Goal: Information Seeking & Learning: Learn about a topic

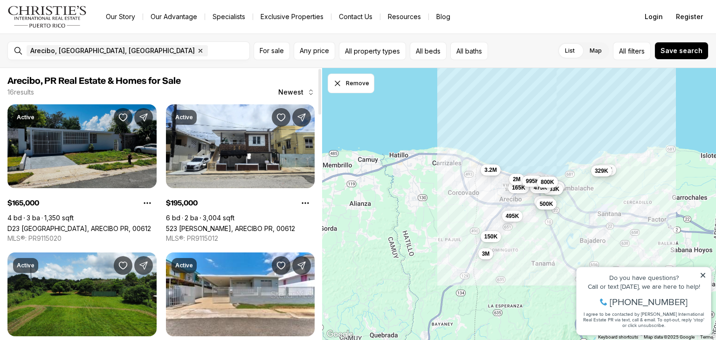
click at [103, 225] on link "D23 [GEOGRAPHIC_DATA], ARECIBO PR, 00612" at bounding box center [79, 229] width 144 height 8
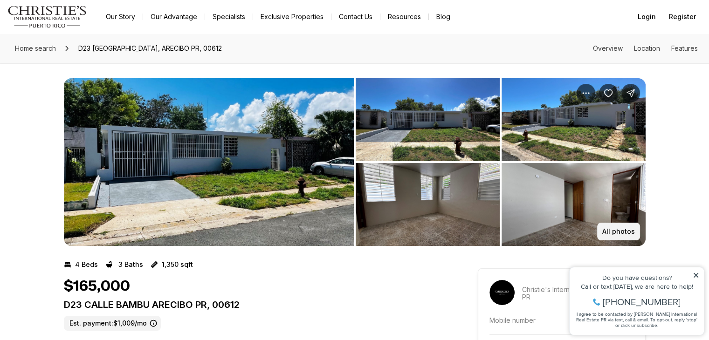
click at [615, 236] on button "All photos" at bounding box center [618, 232] width 43 height 18
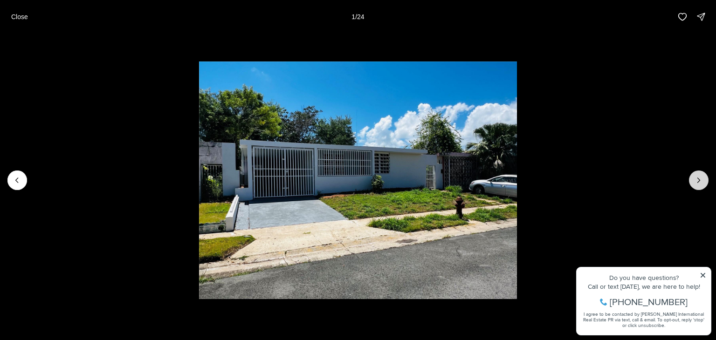
click at [697, 179] on icon "Next slide" at bounding box center [698, 180] width 9 height 9
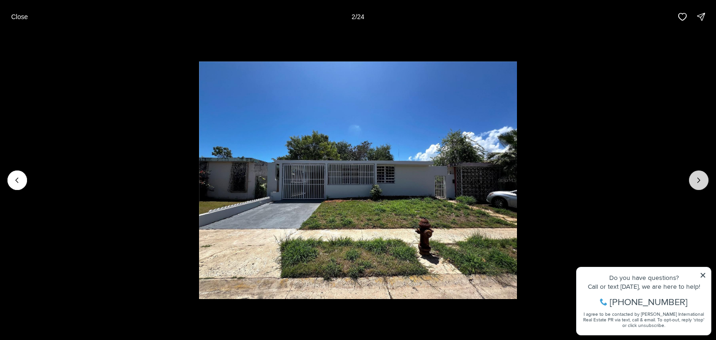
click at [697, 179] on icon "Next slide" at bounding box center [698, 180] width 9 height 9
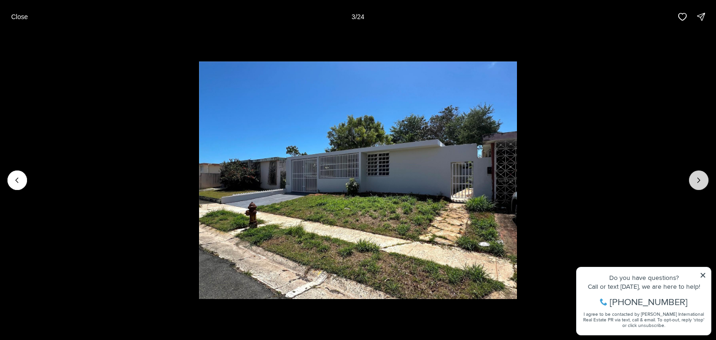
click at [697, 179] on icon "Next slide" at bounding box center [698, 180] width 9 height 9
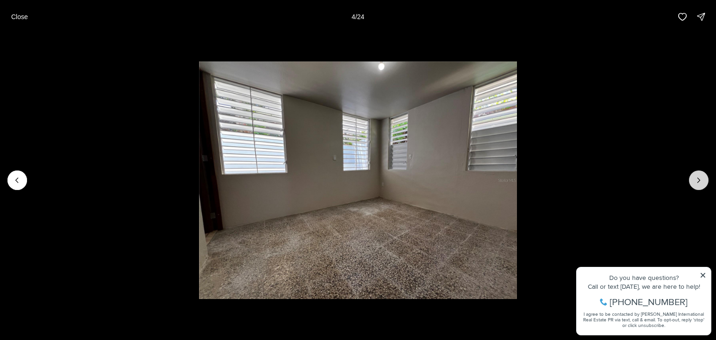
click at [697, 179] on icon "Next slide" at bounding box center [698, 180] width 9 height 9
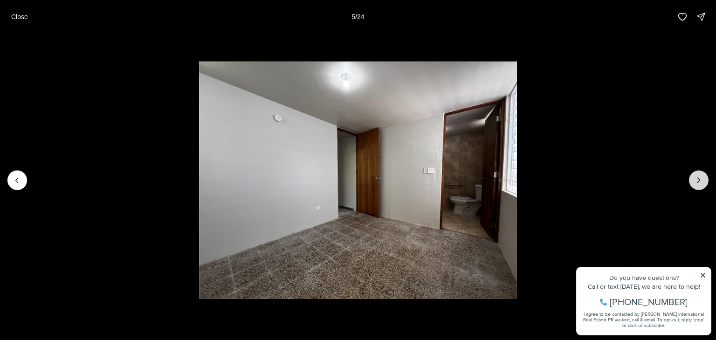
click at [697, 179] on icon "Next slide" at bounding box center [698, 180] width 9 height 9
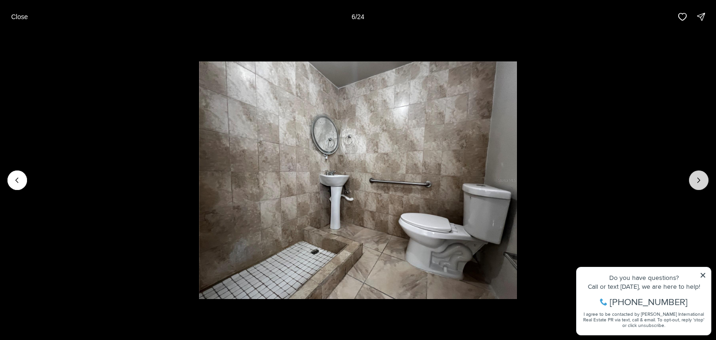
click at [697, 179] on icon "Next slide" at bounding box center [698, 180] width 9 height 9
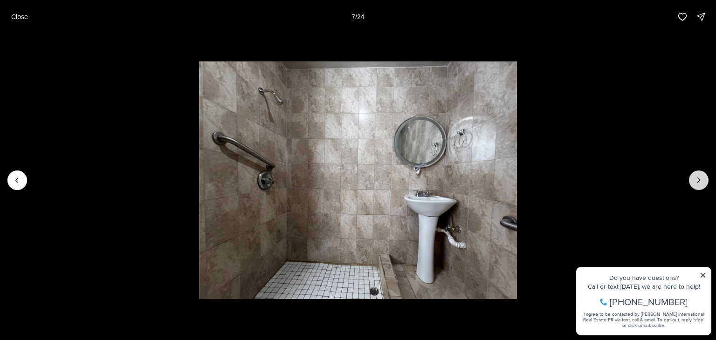
click at [697, 179] on icon "Next slide" at bounding box center [698, 180] width 9 height 9
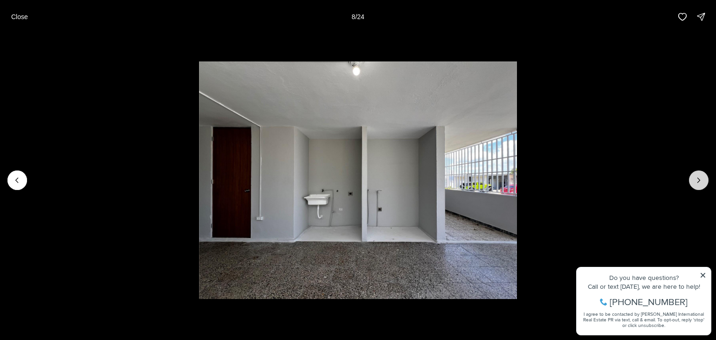
click at [697, 179] on icon "Next slide" at bounding box center [698, 180] width 9 height 9
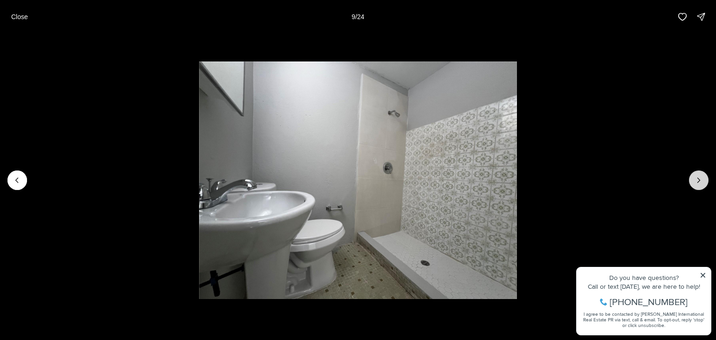
click at [697, 179] on icon "Next slide" at bounding box center [698, 180] width 9 height 9
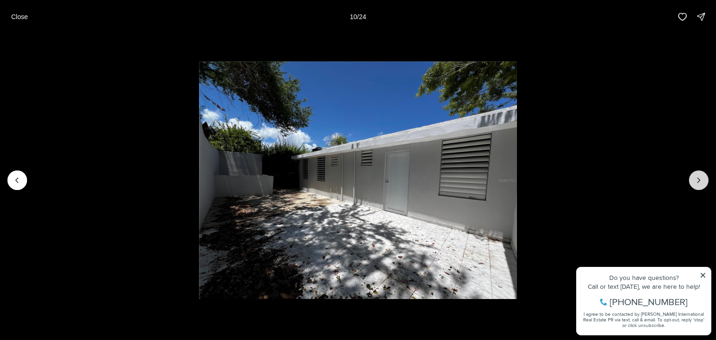
click at [697, 179] on icon "Next slide" at bounding box center [698, 180] width 9 height 9
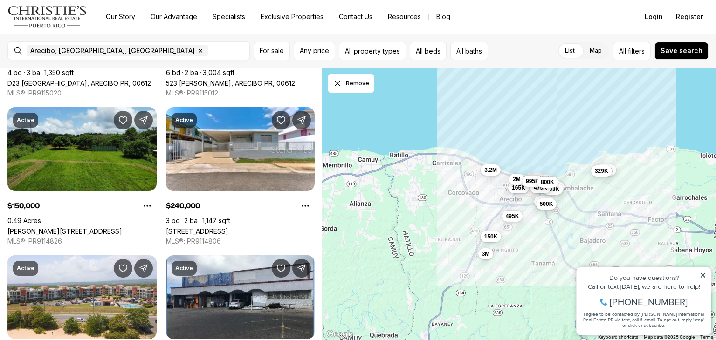
scroll to position [151, 0]
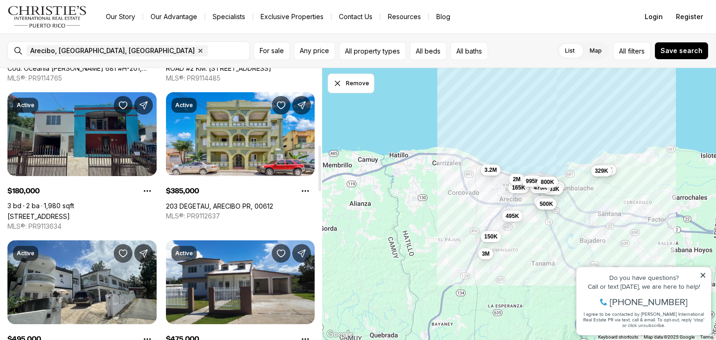
click at [28, 213] on link "[STREET_ADDRESS]" at bounding box center [38, 217] width 62 height 8
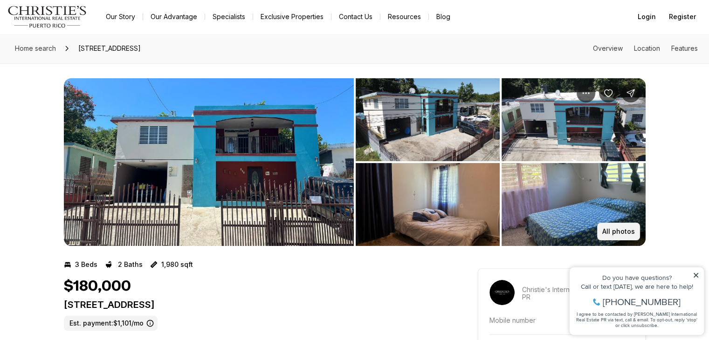
click at [618, 232] on p "All photos" at bounding box center [618, 231] width 33 height 7
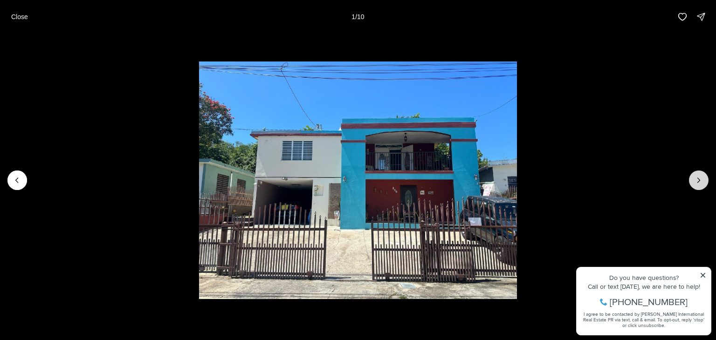
click at [697, 186] on button "Next slide" at bounding box center [699, 181] width 20 height 20
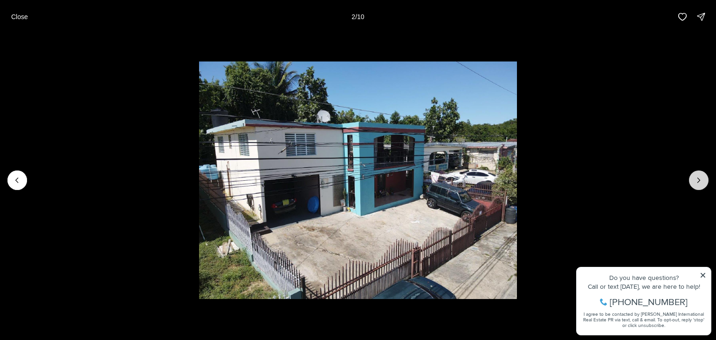
click at [697, 186] on button "Next slide" at bounding box center [699, 181] width 20 height 20
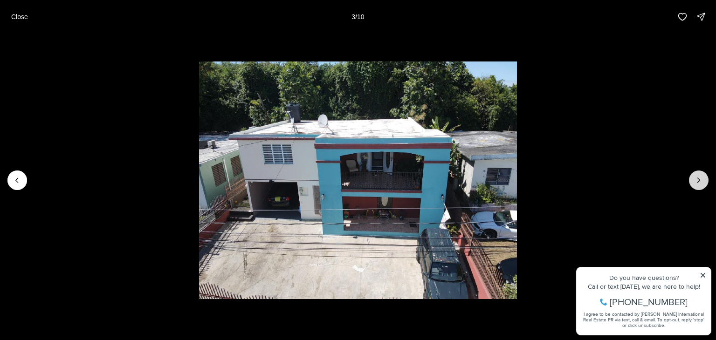
click at [697, 186] on button "Next slide" at bounding box center [699, 181] width 20 height 20
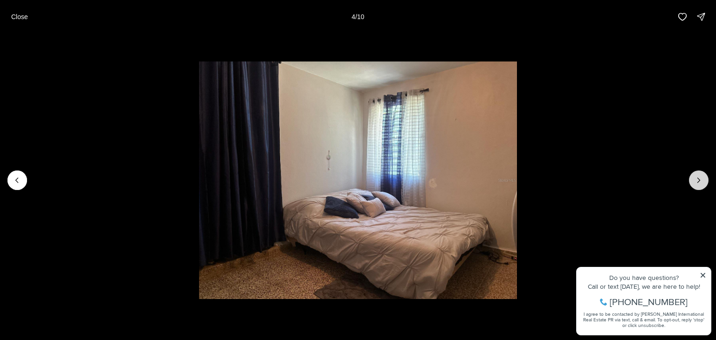
click at [697, 186] on button "Next slide" at bounding box center [699, 181] width 20 height 20
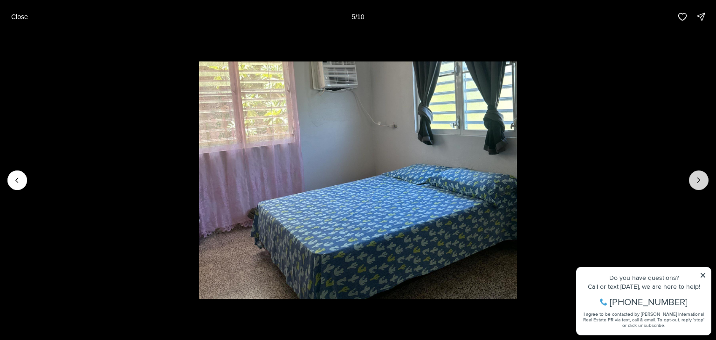
click at [697, 186] on button "Next slide" at bounding box center [699, 181] width 20 height 20
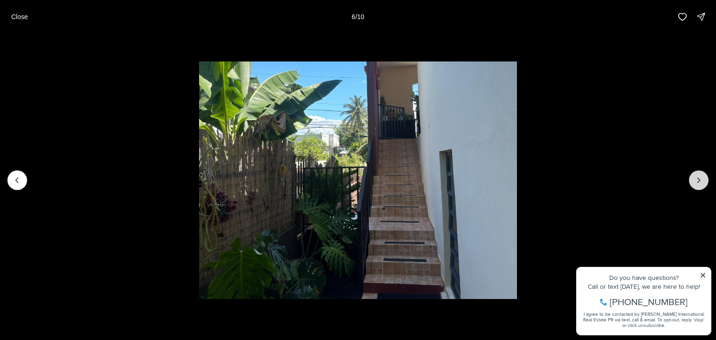
click at [697, 186] on button "Next slide" at bounding box center [699, 181] width 20 height 20
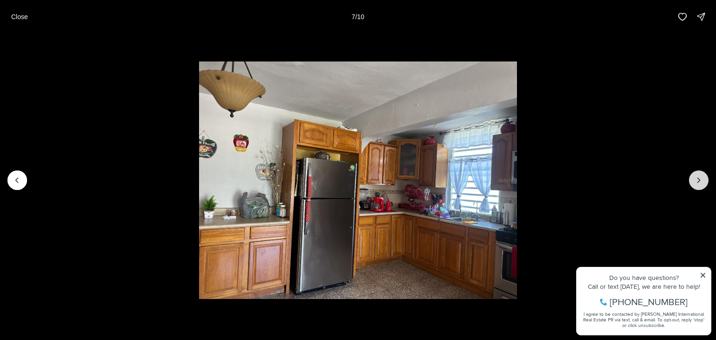
click at [697, 186] on button "Next slide" at bounding box center [699, 181] width 20 height 20
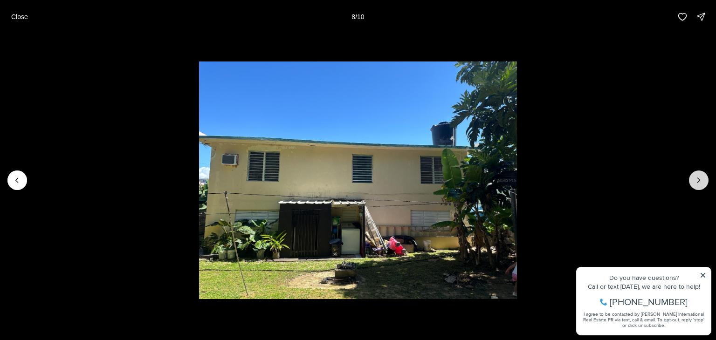
click at [697, 186] on button "Next slide" at bounding box center [699, 181] width 20 height 20
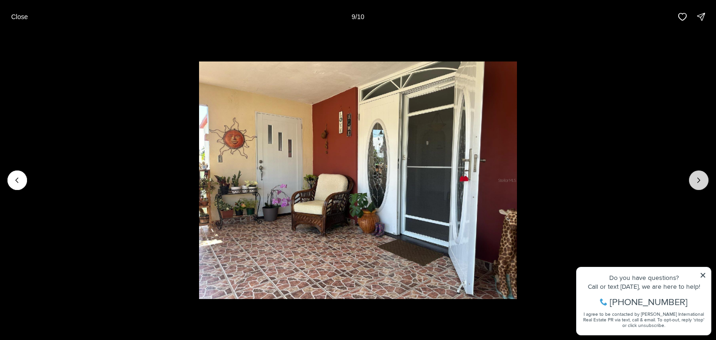
click at [697, 186] on button "Next slide" at bounding box center [699, 181] width 20 height 20
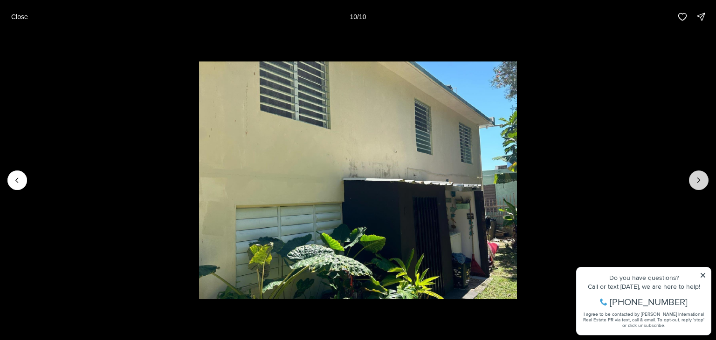
click at [697, 186] on div at bounding box center [699, 181] width 20 height 20
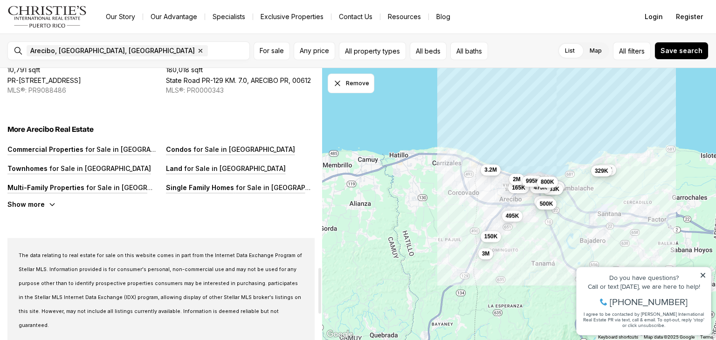
scroll to position [1338, 0]
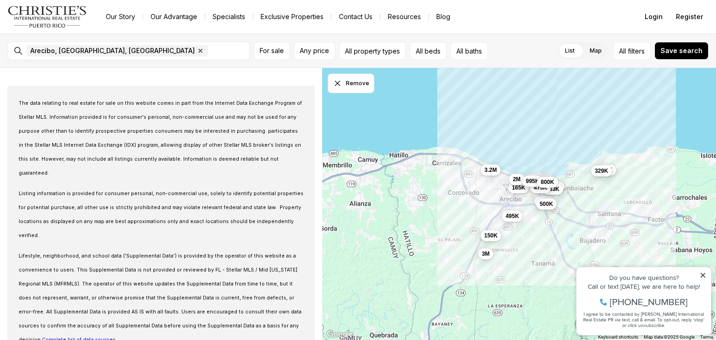
click at [491, 235] on span "150K" at bounding box center [491, 235] width 14 height 7
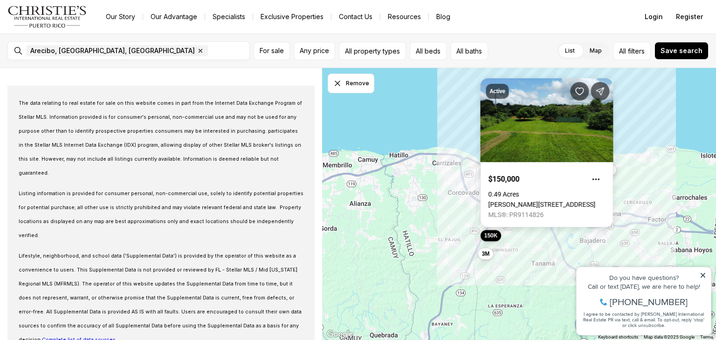
click at [638, 140] on div "165K 195K 150K 240K 329K 2M 180K 385K 133K 495K 475K 995K 800K 500K 3.2M 3M" at bounding box center [519, 204] width 394 height 273
